Goal: Task Accomplishment & Management: Use online tool/utility

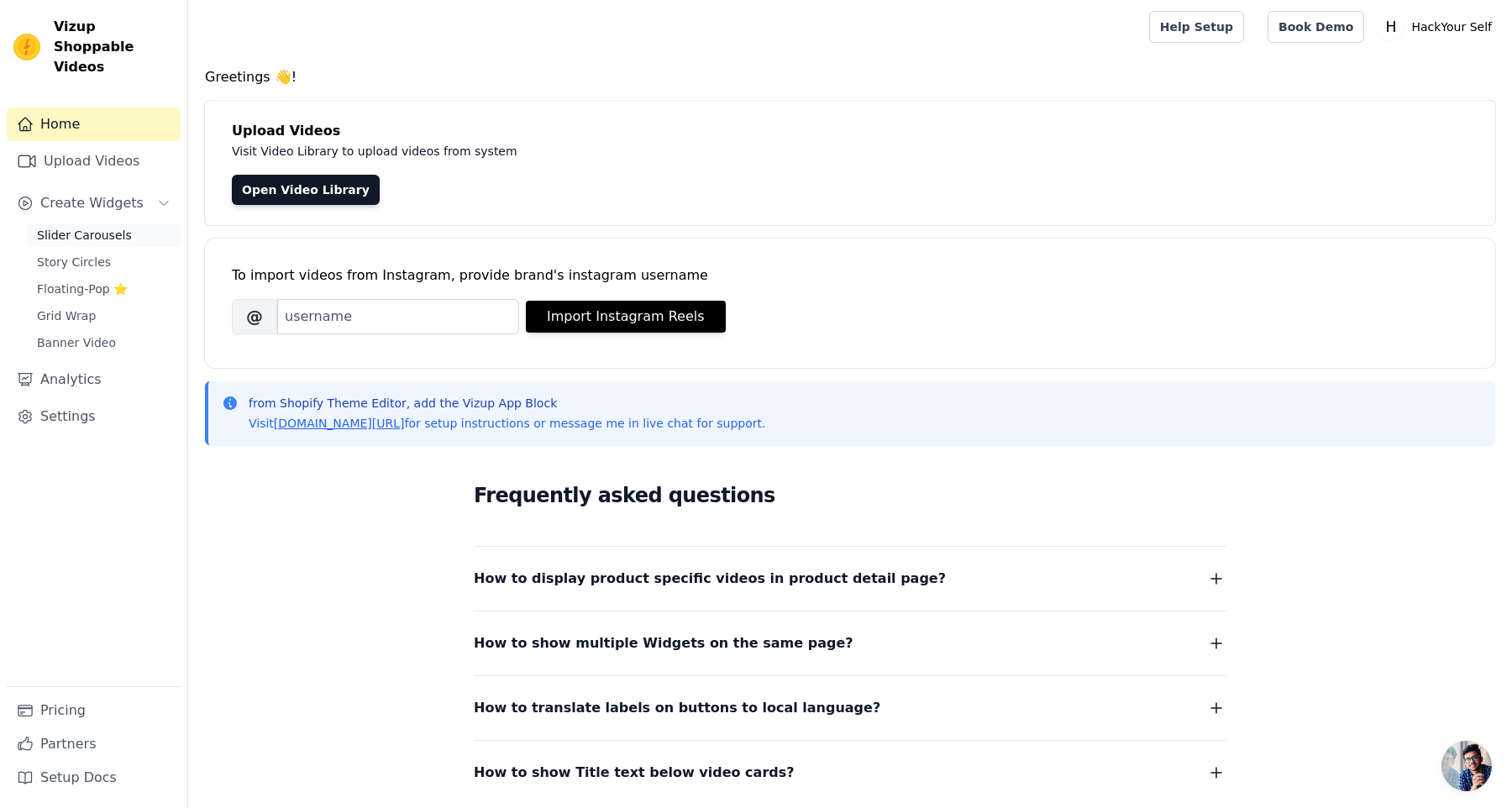
click at [88, 223] on link "Slider Carousels" at bounding box center [103, 235] width 153 height 23
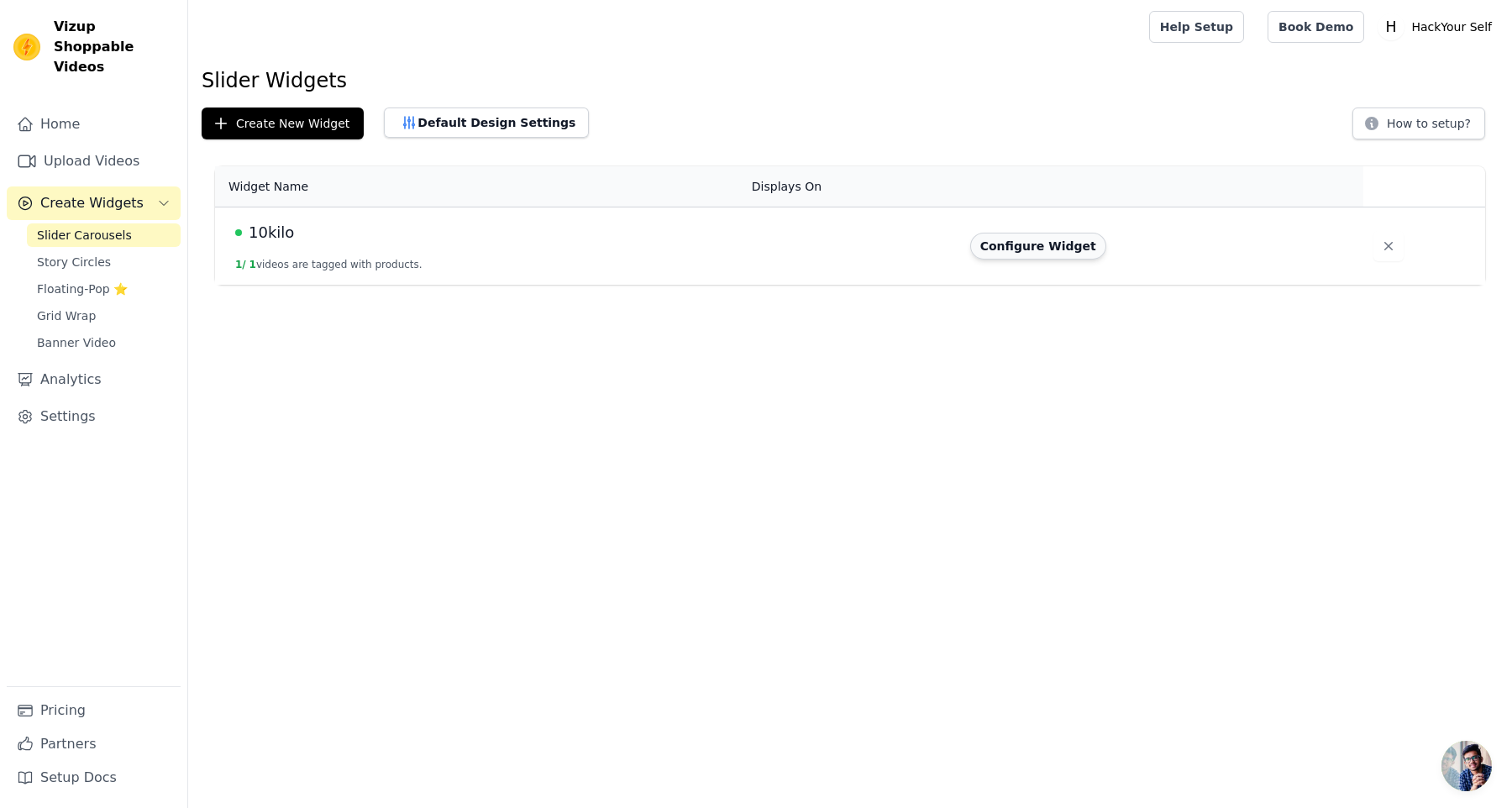
click at [1023, 242] on button "Configure Widget" at bounding box center [1038, 246] width 136 height 27
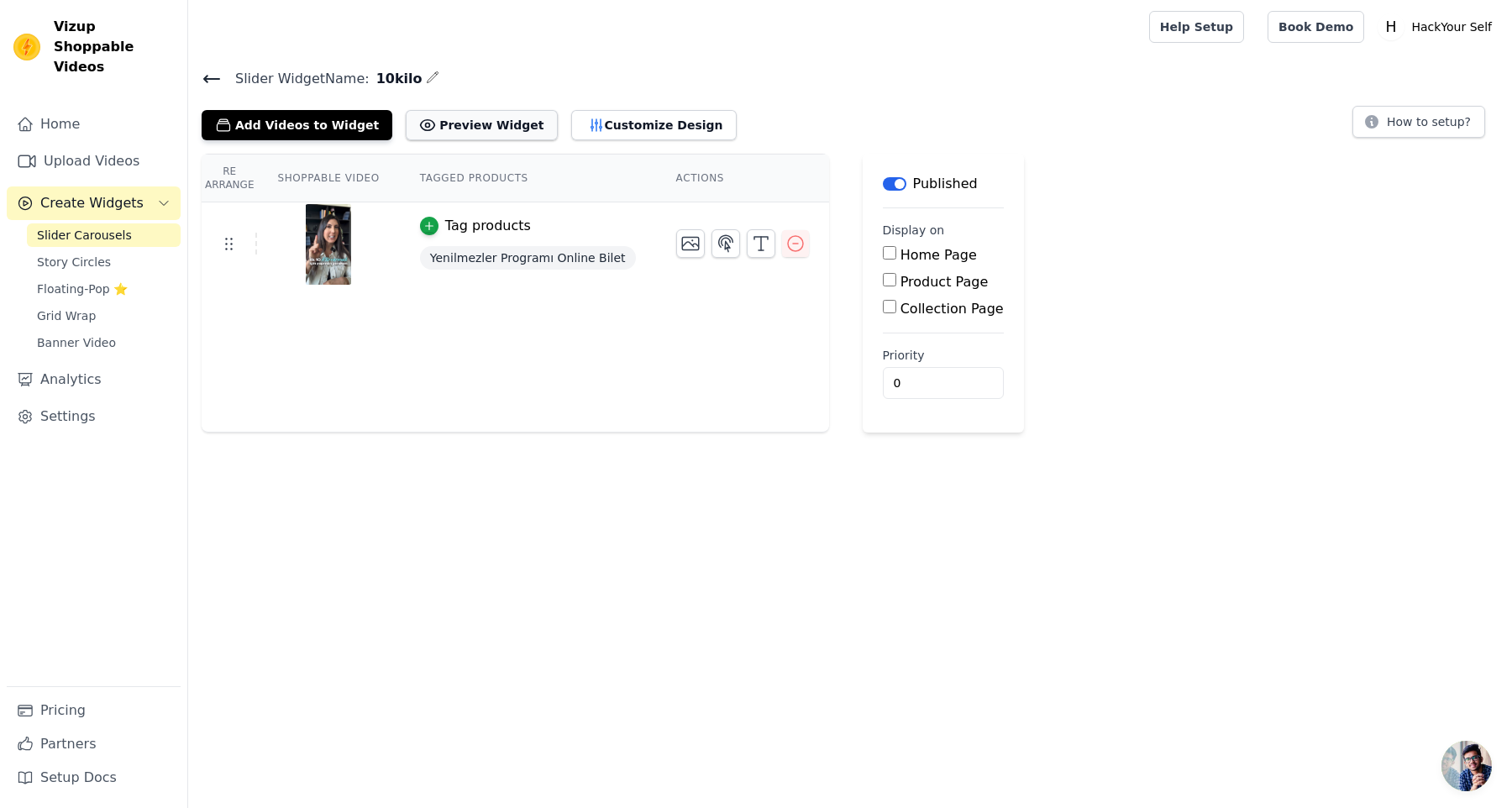
click at [494, 126] on button "Preview Widget" at bounding box center [481, 125] width 151 height 30
click at [630, 114] on button "Customize Design" at bounding box center [653, 125] width 166 height 30
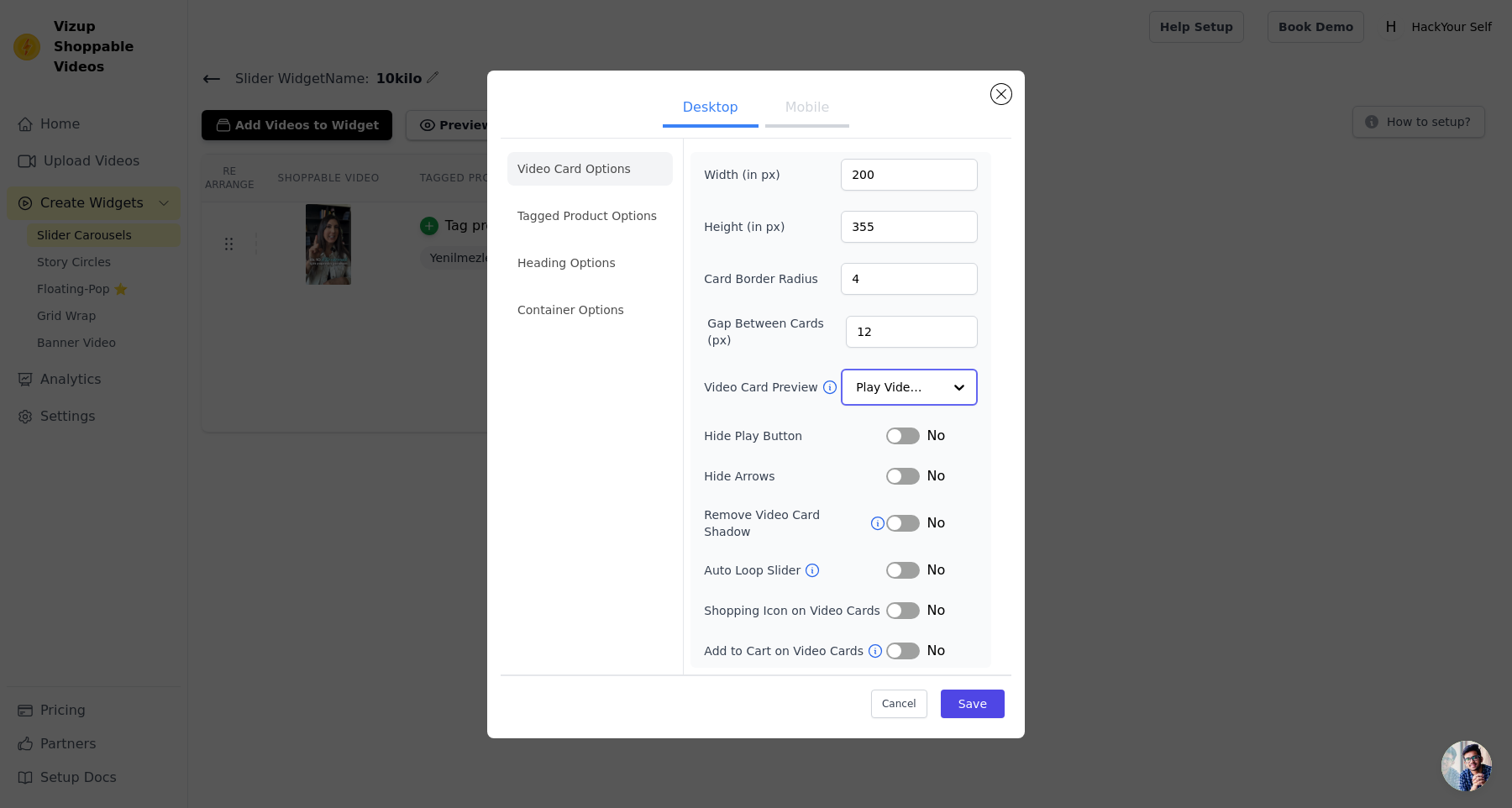
click at [934, 394] on input "Video Card Preview" at bounding box center [899, 387] width 86 height 34
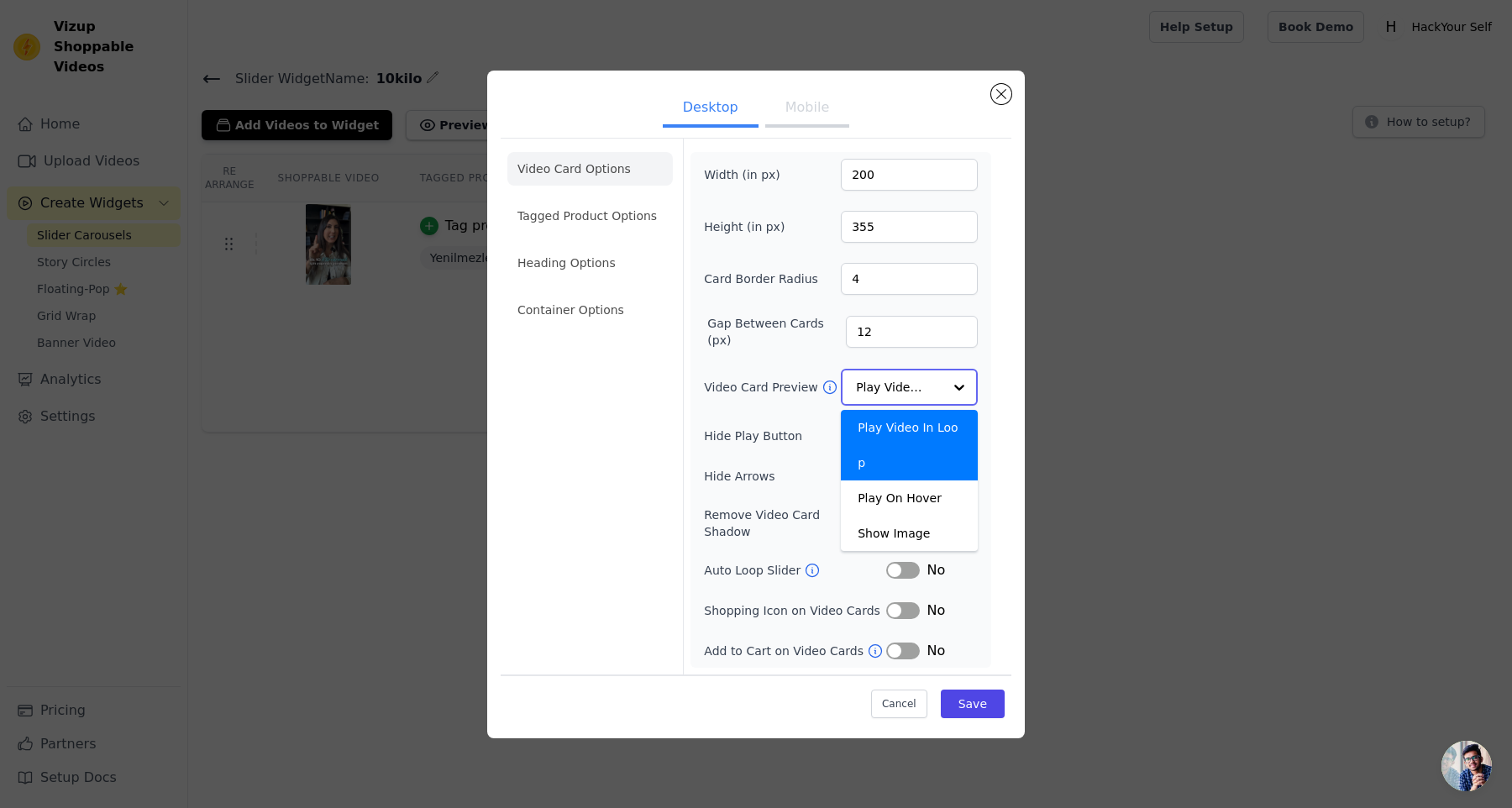
click at [934, 394] on input "Video Card Preview" at bounding box center [899, 387] width 86 height 34
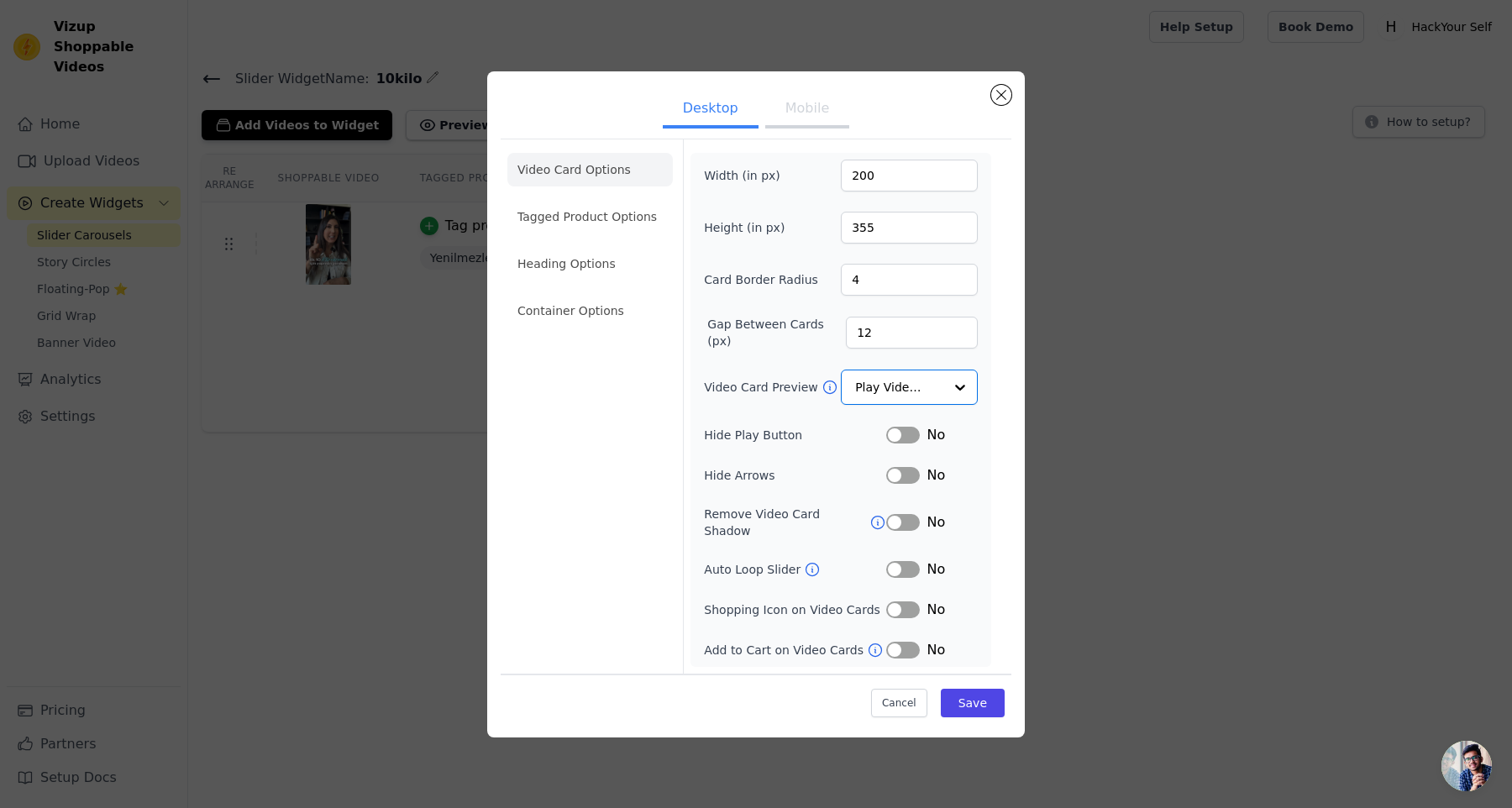
click at [866, 643] on icon at bounding box center [874, 649] width 16 height 16
click at [586, 223] on li "Tagged Product Options" at bounding box center [590, 216] width 166 height 34
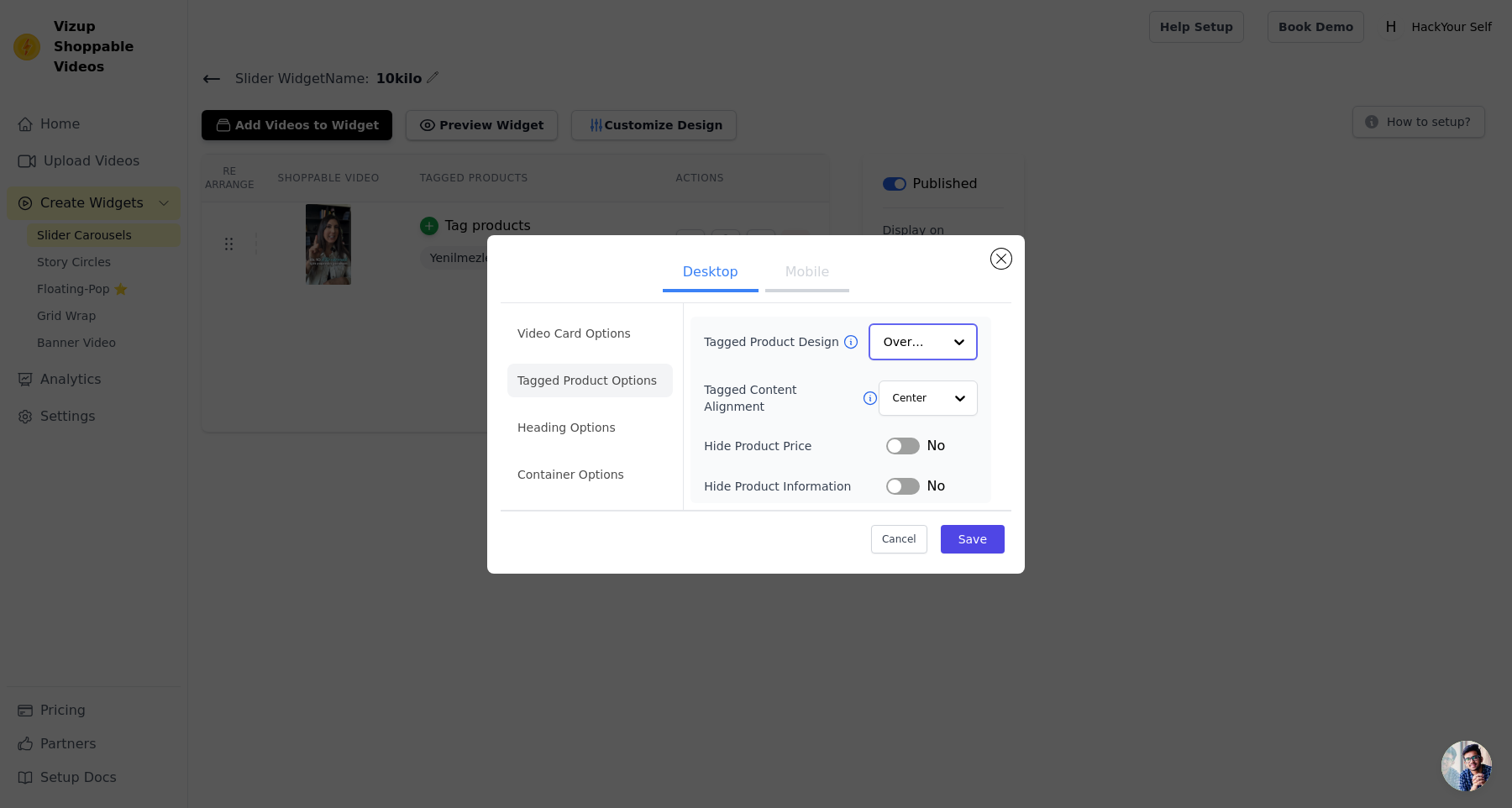
click at [931, 338] on input "Tagged Product Design" at bounding box center [913, 341] width 59 height 34
click at [918, 395] on input "Tagged Content Alignment" at bounding box center [917, 397] width 50 height 34
click at [759, 369] on div "Tagged Product Design Overlay Tagged Content Alignment Center Left Option Cente…" at bounding box center [840, 410] width 274 height 172
click at [898, 445] on button "Label" at bounding box center [903, 445] width 34 height 16
click at [777, 444] on label "Hide Product Price" at bounding box center [794, 445] width 182 height 16
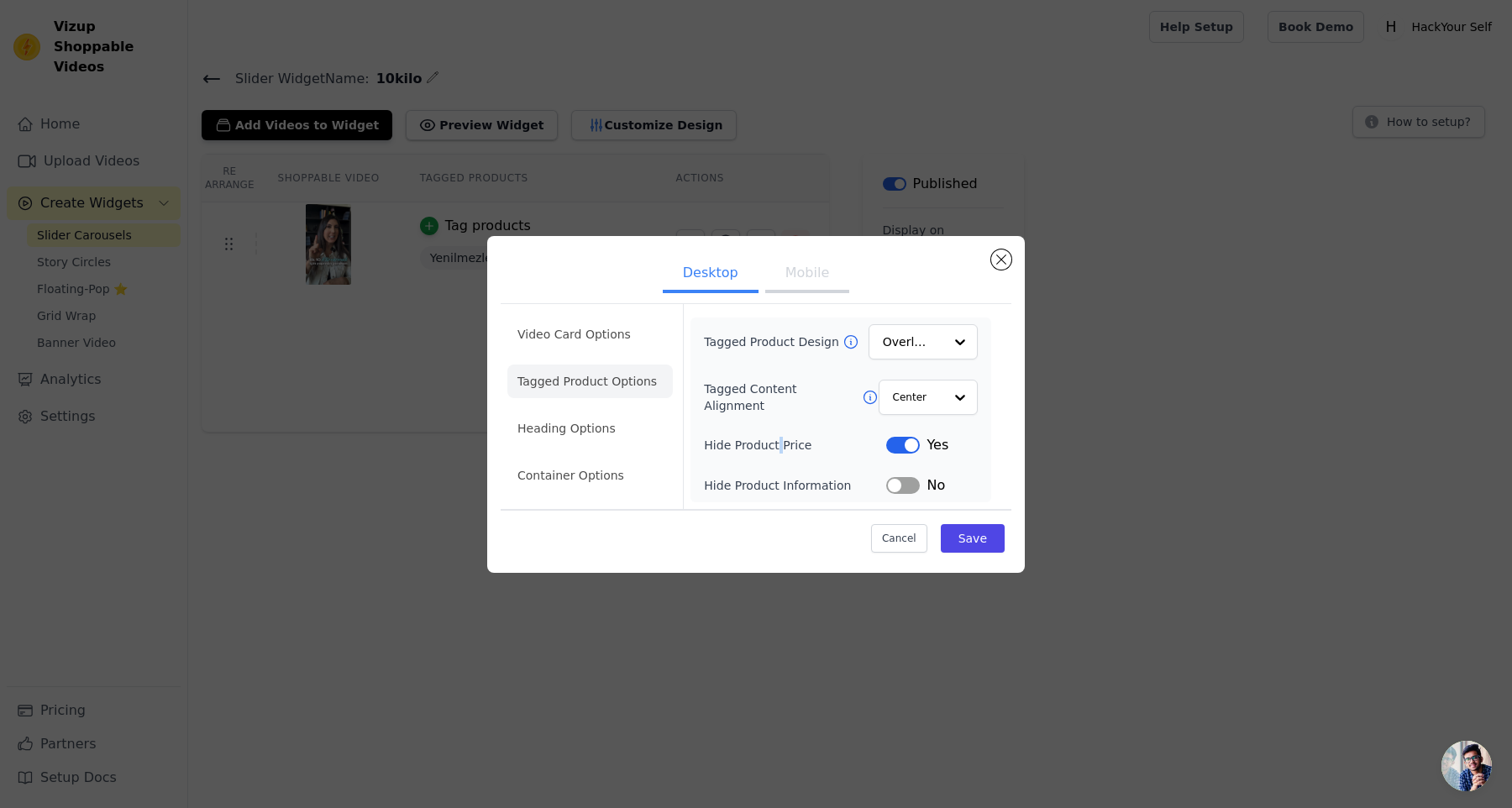
click at [777, 444] on label "Hide Product Price" at bounding box center [794, 445] width 182 height 16
click at [793, 472] on div "Tagged Product Design Overlay Tagged Content Alignment Center Hide Product Pric…" at bounding box center [840, 410] width 274 height 172
click at [915, 487] on button "Label" at bounding box center [903, 485] width 34 height 16
click at [973, 530] on button "Save" at bounding box center [972, 538] width 64 height 28
